Goal: Communication & Community: Share content

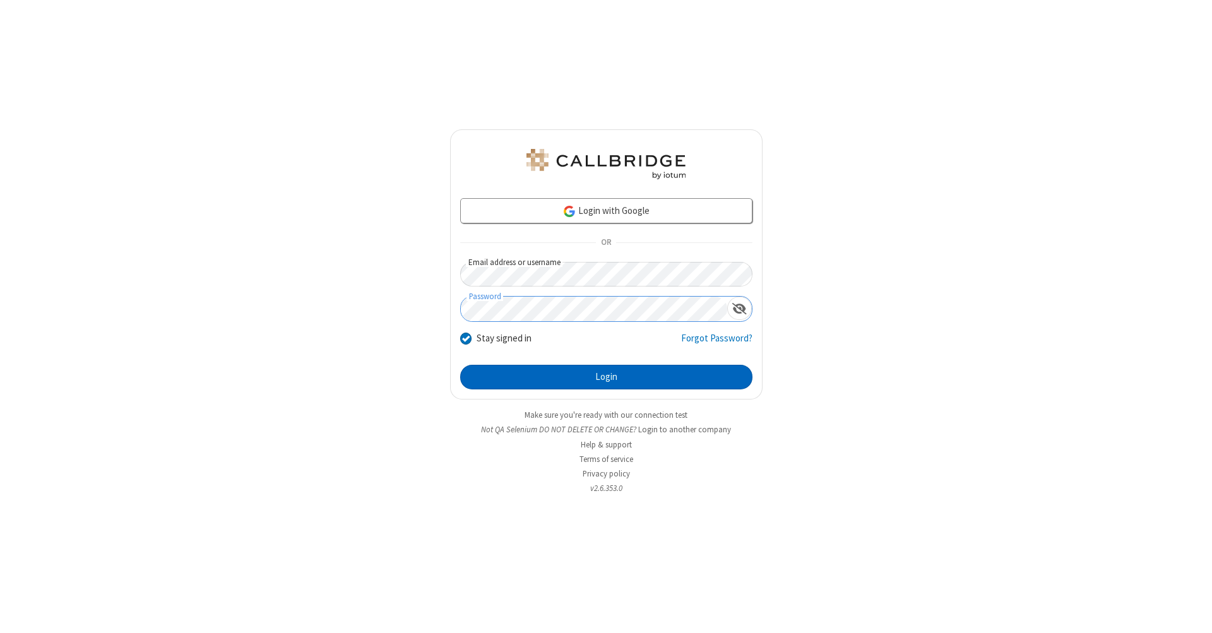
click at [606, 377] on button "Login" at bounding box center [606, 377] width 292 height 25
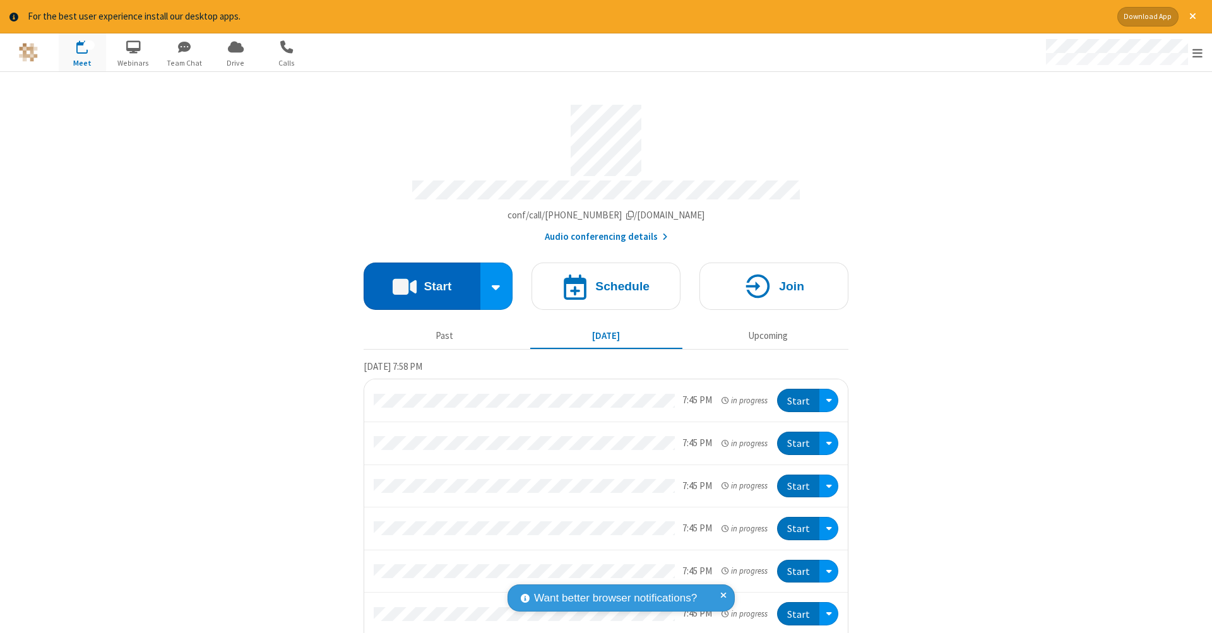
click at [416, 280] on button "Start" at bounding box center [421, 285] width 117 height 47
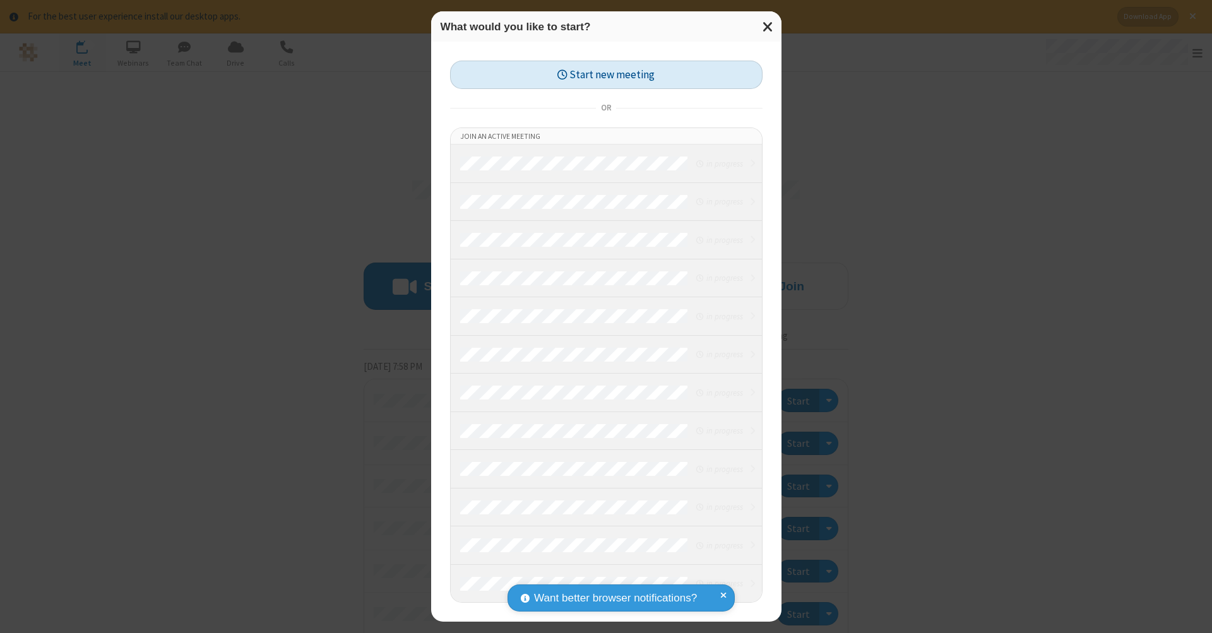
click at [606, 74] on button "Start new meeting" at bounding box center [606, 75] width 312 height 28
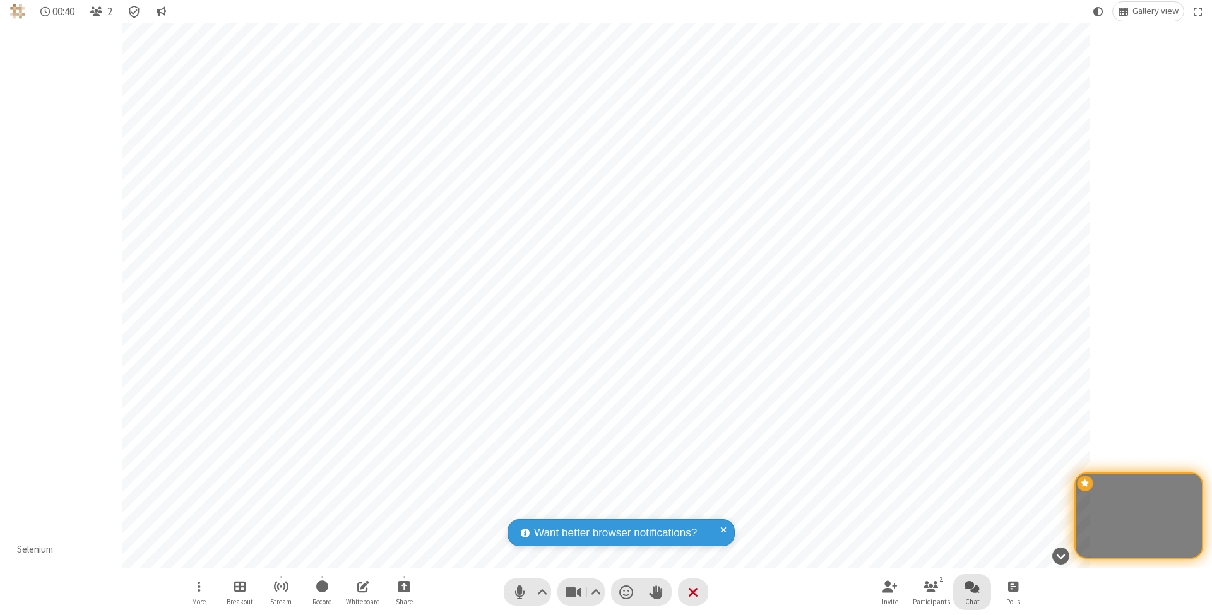
click at [971, 586] on span "Open chat" at bounding box center [971, 587] width 15 height 16
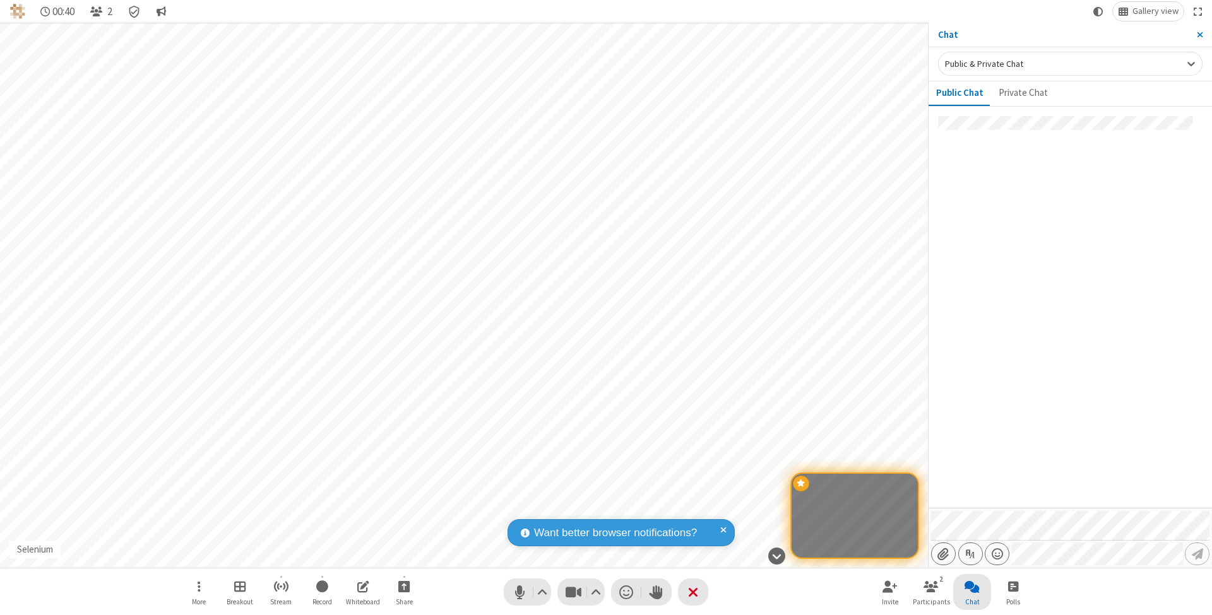
type input "C:\fakepath\doc_test.docx"
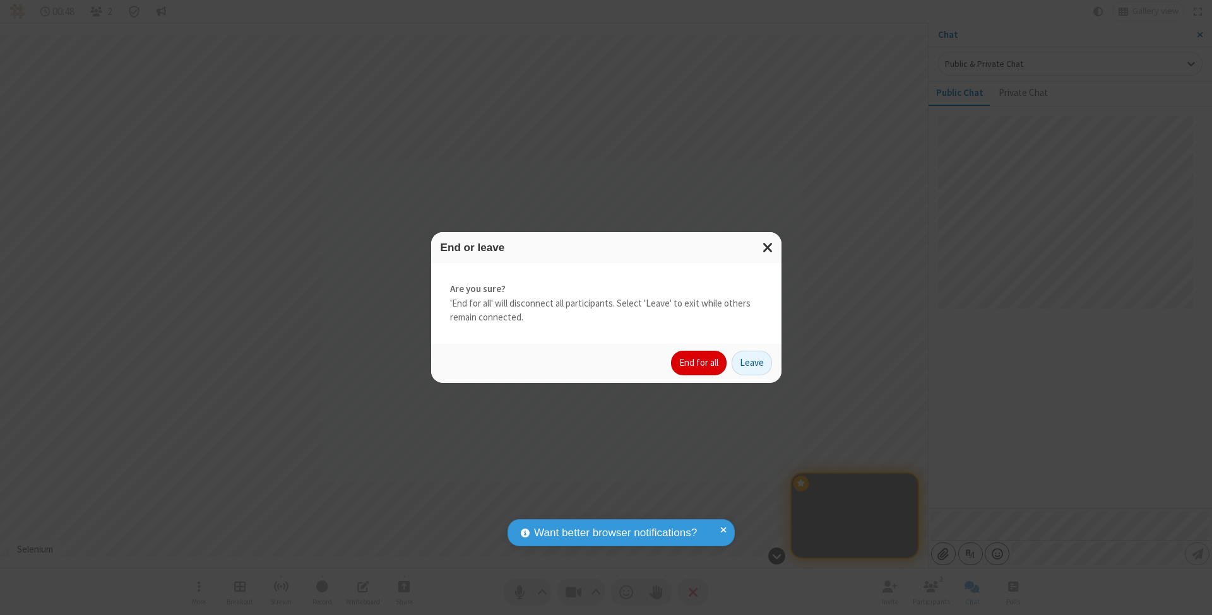
click at [699, 362] on button "End for all" at bounding box center [699, 363] width 56 height 25
